Goal: Entertainment & Leisure: Consume media (video, audio)

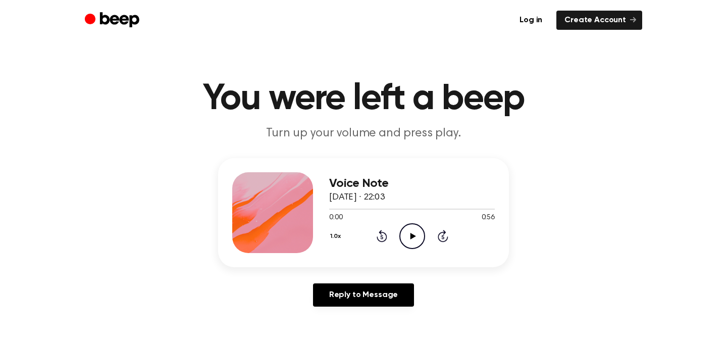
click at [411, 230] on icon "Play Audio" at bounding box center [412, 236] width 26 height 26
click at [415, 233] on icon "Pause Audio" at bounding box center [412, 236] width 26 height 26
click at [419, 236] on icon "Play Audio" at bounding box center [412, 236] width 26 height 26
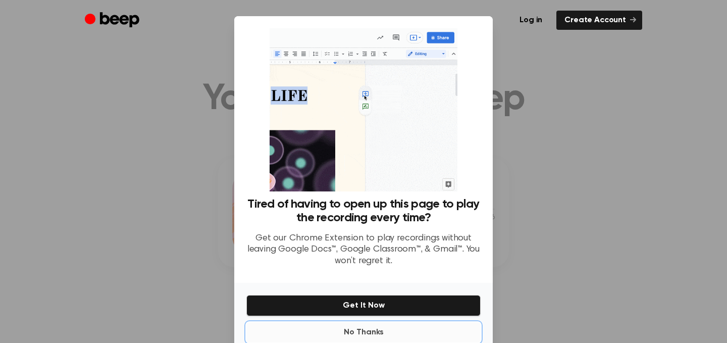
click at [351, 330] on button "No Thanks" at bounding box center [363, 332] width 234 height 20
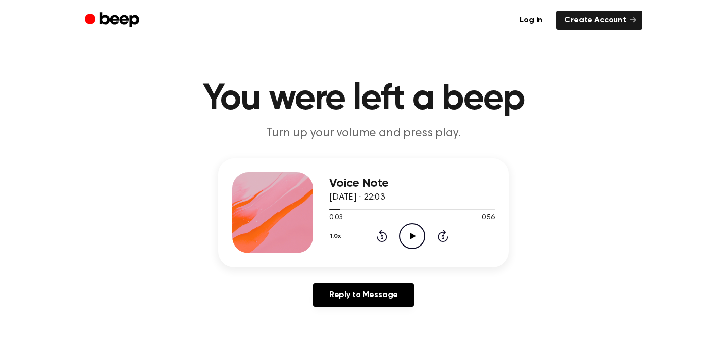
click at [415, 233] on icon "Play Audio" at bounding box center [412, 236] width 26 height 26
click at [418, 236] on icon "Pause Audio" at bounding box center [412, 236] width 26 height 26
click at [414, 240] on icon "Play Audio" at bounding box center [412, 236] width 26 height 26
click at [410, 237] on icon at bounding box center [412, 236] width 5 height 7
click at [411, 235] on icon at bounding box center [413, 236] width 6 height 7
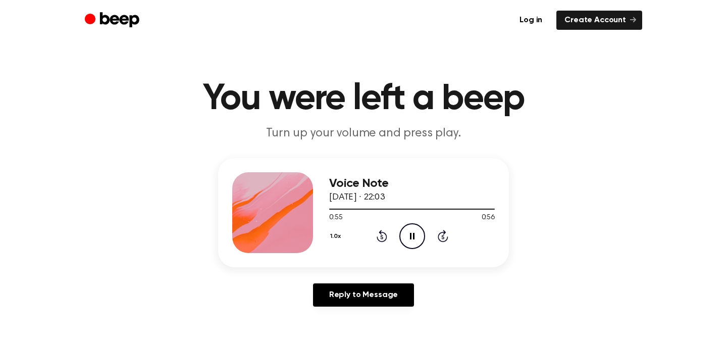
click at [411, 236] on icon at bounding box center [412, 236] width 5 height 7
click at [411, 236] on icon at bounding box center [413, 236] width 6 height 7
click at [335, 206] on div at bounding box center [412, 208] width 166 height 8
click at [410, 234] on icon "Play Audio" at bounding box center [412, 236] width 26 height 26
click at [410, 239] on icon "Play Audio" at bounding box center [412, 236] width 26 height 26
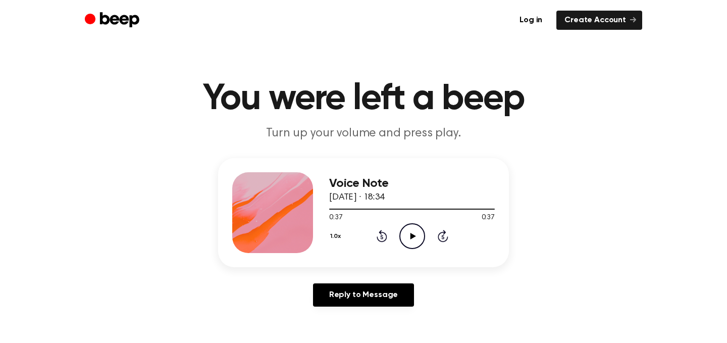
click at [417, 228] on icon "Play Audio" at bounding box center [412, 236] width 26 height 26
click at [412, 227] on icon "Play Audio" at bounding box center [412, 236] width 26 height 26
click at [416, 238] on icon "Play Audio" at bounding box center [412, 236] width 26 height 26
click at [405, 241] on icon "Play Audio" at bounding box center [412, 236] width 26 height 26
click at [412, 232] on icon "Play Audio" at bounding box center [412, 236] width 26 height 26
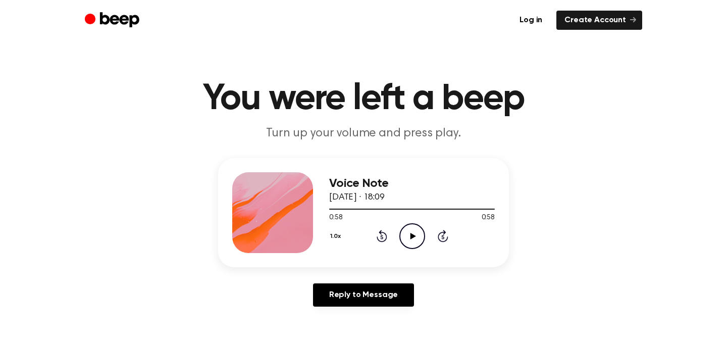
click at [416, 233] on icon "Play Audio" at bounding box center [412, 236] width 26 height 26
click at [415, 237] on icon "Pause Audio" at bounding box center [412, 236] width 26 height 26
click at [418, 238] on icon "Play Audio" at bounding box center [412, 236] width 26 height 26
click at [413, 242] on icon "Play Audio" at bounding box center [412, 236] width 26 height 26
click at [412, 232] on icon "Play Audio" at bounding box center [412, 236] width 26 height 26
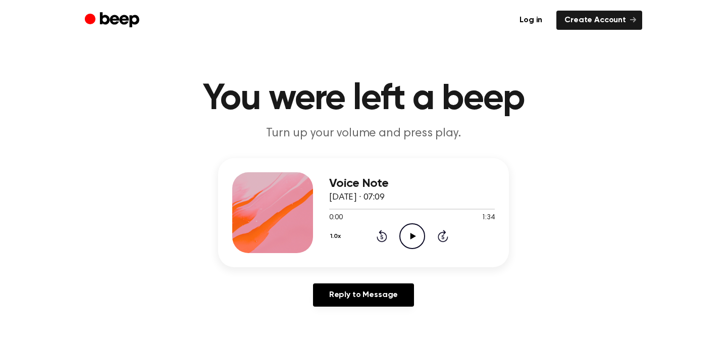
click at [414, 230] on icon "Play Audio" at bounding box center [412, 236] width 26 height 26
click at [415, 230] on icon "Play Audio" at bounding box center [412, 236] width 26 height 26
